Goal: Information Seeking & Learning: Learn about a topic

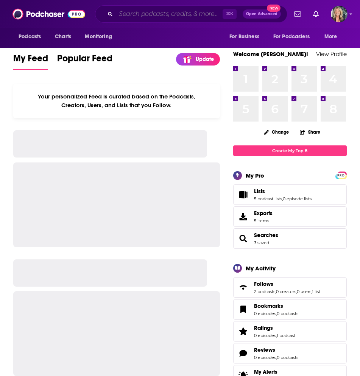
click at [140, 13] on input "Search podcasts, credits, & more..." at bounding box center [169, 14] width 107 height 12
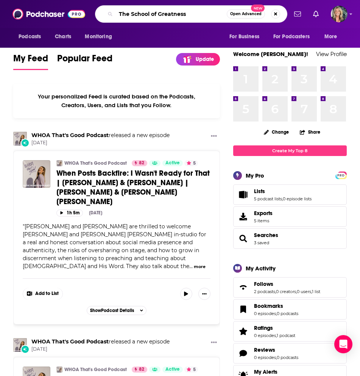
type input "The School of Greatness"
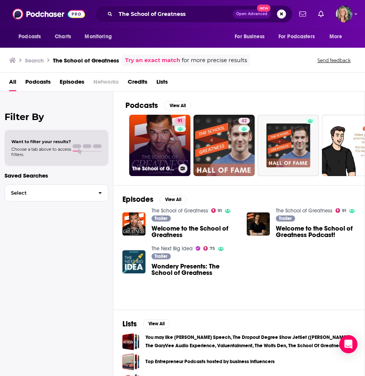
click at [154, 137] on link "91 The School of Greatness" at bounding box center [159, 145] width 61 height 61
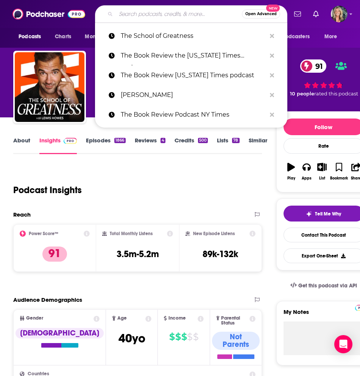
click at [132, 15] on input "Search podcasts, credits, & more..." at bounding box center [179, 14] width 126 height 12
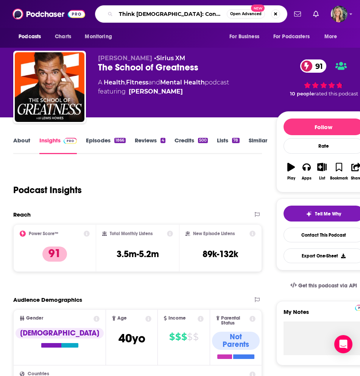
type input "Think [DEMOGRAPHIC_DATA]: Conversations on Faith and Culture"
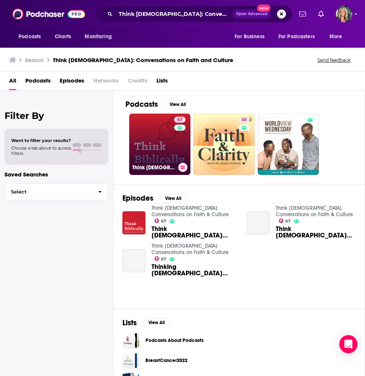
click at [168, 148] on link "67 Think [DEMOGRAPHIC_DATA]: Conversations on Faith & Culture" at bounding box center [159, 143] width 61 height 61
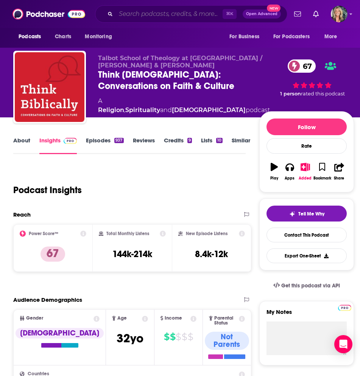
click at [124, 16] on input "Search podcasts, credits, & more..." at bounding box center [169, 14] width 107 height 12
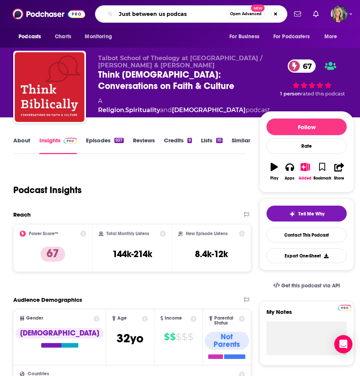
type input "Just between us podcast"
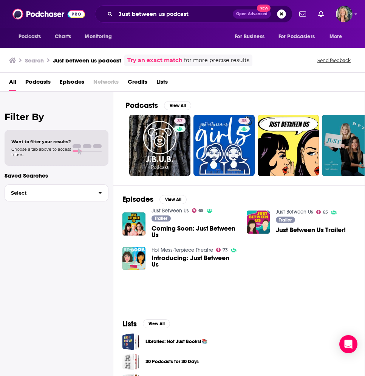
click at [298, 210] on link "Just Between Us" at bounding box center [294, 211] width 37 height 6
